Goal: Task Accomplishment & Management: Use online tool/utility

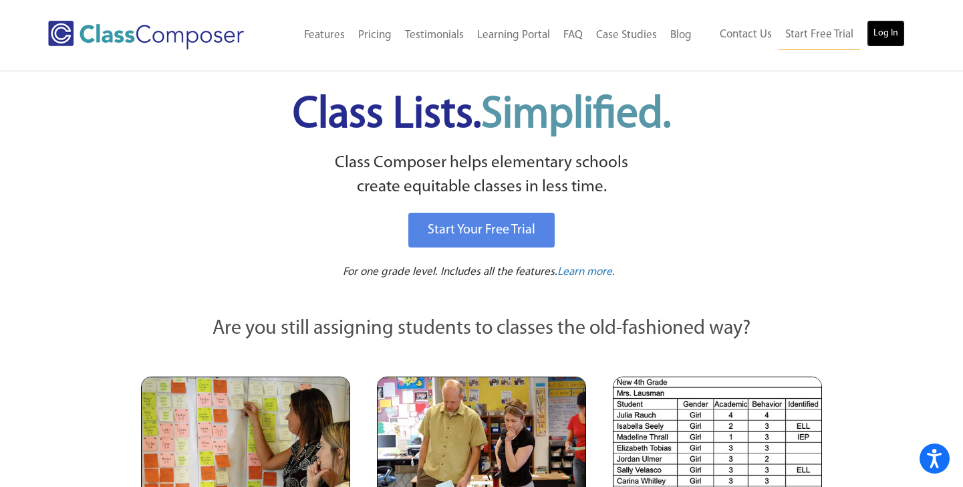
click at [890, 43] on link "Log In" at bounding box center [886, 33] width 38 height 27
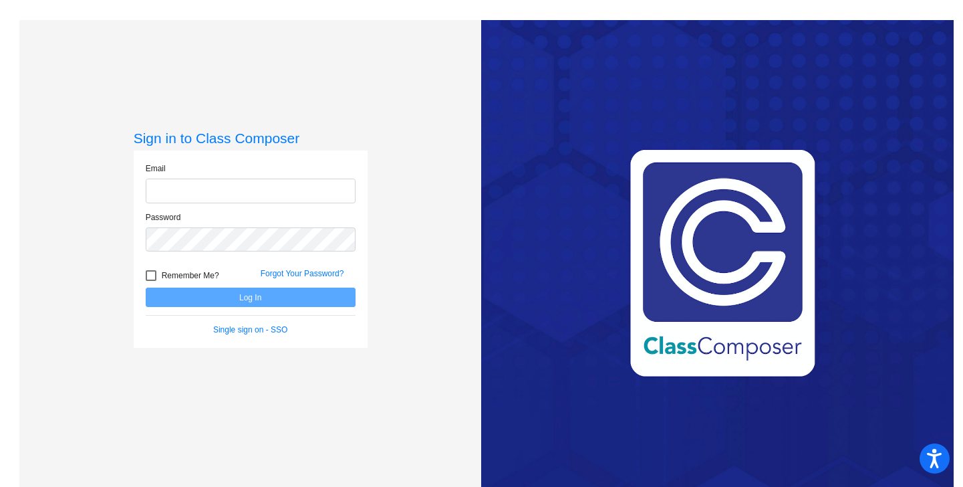
type input "[PERSON_NAME][EMAIL_ADDRESS][PERSON_NAME][DOMAIN_NAME]"
click at [245, 297] on button "Log In" at bounding box center [251, 296] width 210 height 19
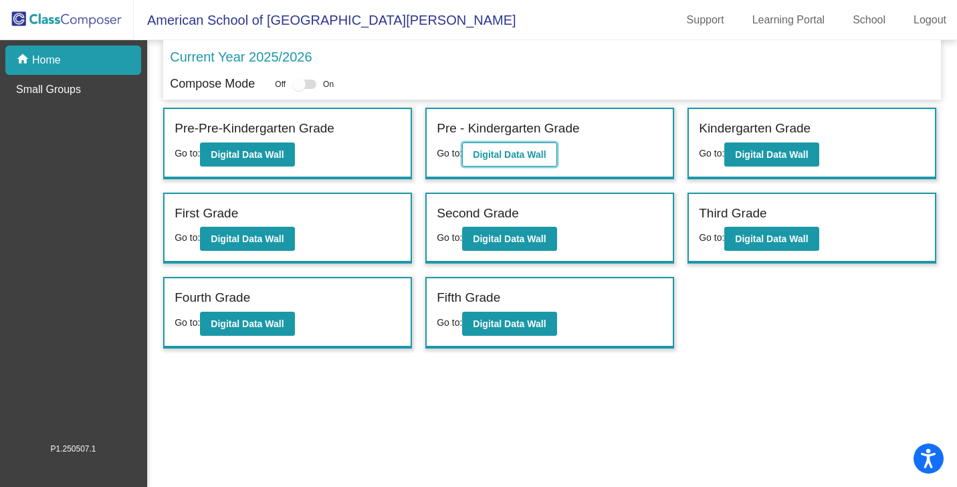
click at [526, 158] on b "Digital Data Wall" at bounding box center [509, 154] width 73 height 11
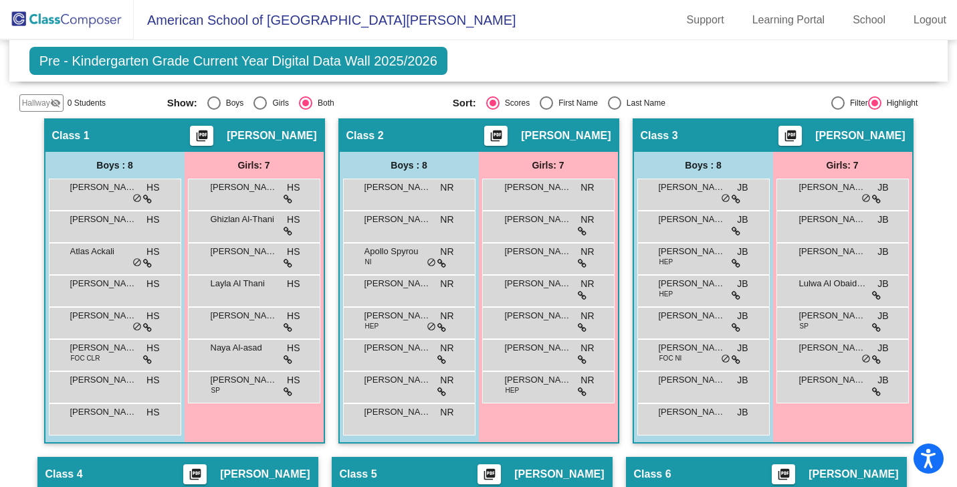
scroll to position [287, 0]
